Goal: Task Accomplishment & Management: Manage account settings

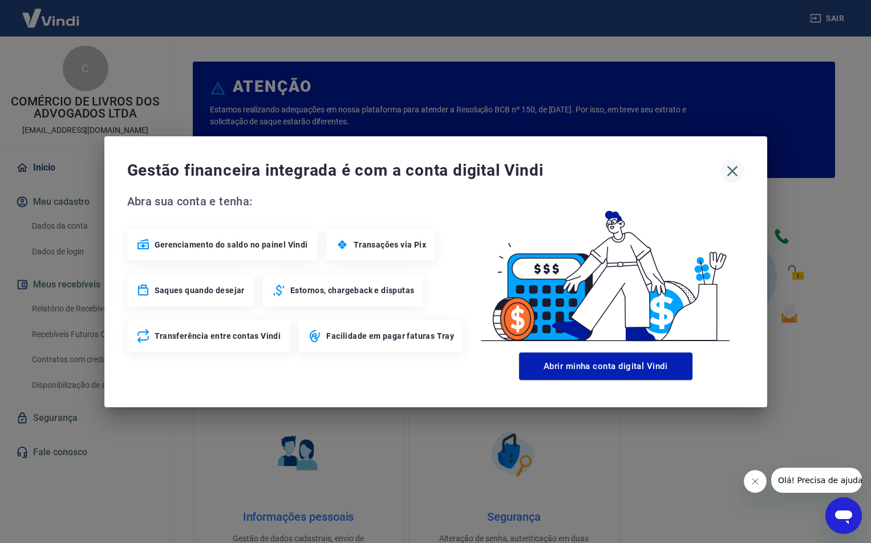
click at [735, 174] on icon "button" at bounding box center [731, 170] width 11 height 11
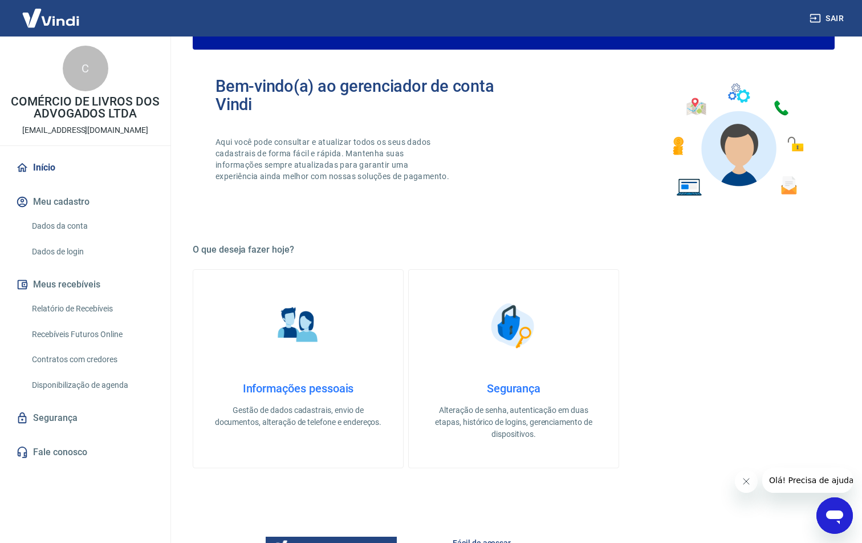
scroll to position [399, 0]
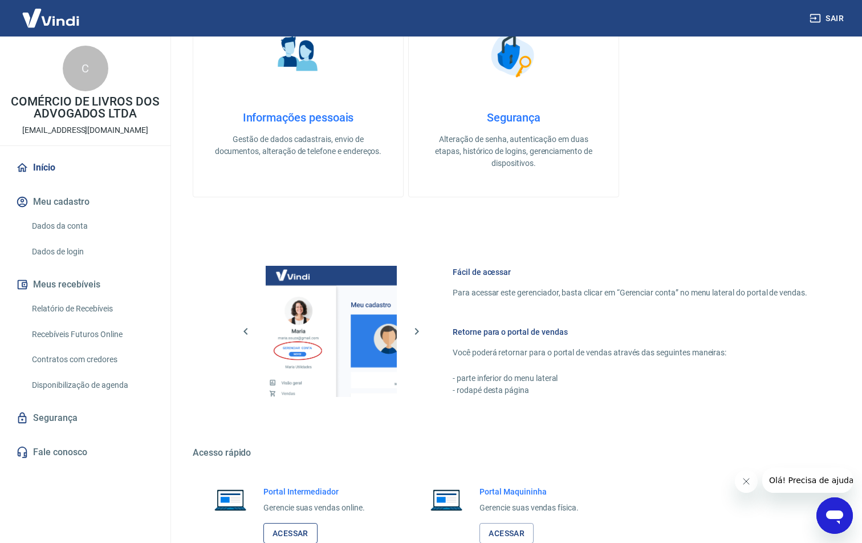
click at [282, 532] on link "Acessar" at bounding box center [290, 533] width 54 height 21
click at [836, 22] on button "Sair" at bounding box center [827, 18] width 41 height 21
